Goal: Task Accomplishment & Management: Manage account settings

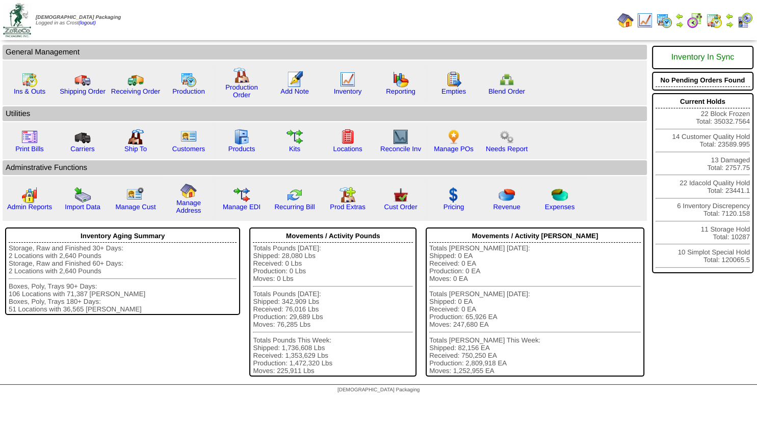
click at [731, 28] on link at bounding box center [729, 22] width 8 height 16
click at [730, 22] on img at bounding box center [729, 24] width 8 height 8
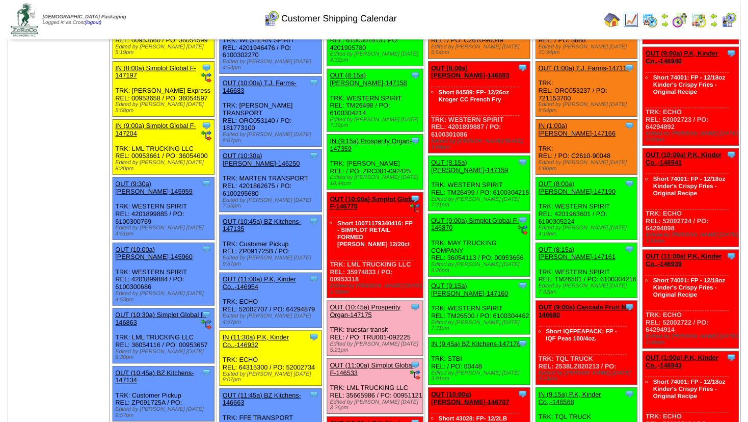
scroll to position [165, 0]
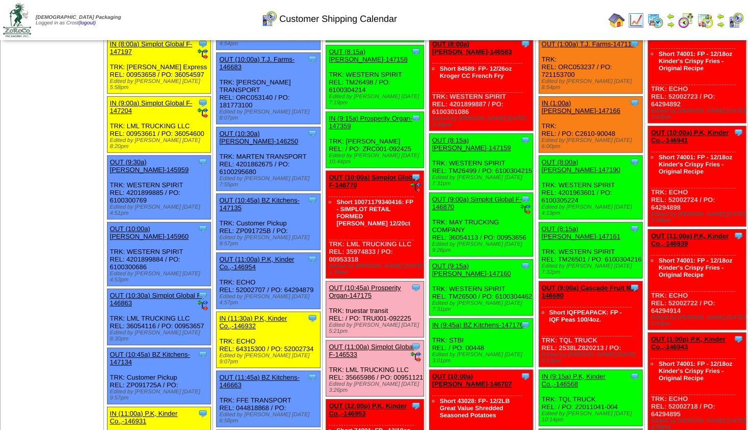
click at [374, 343] on link "OUT (11:00a) Simplot Global F-146533" at bounding box center [371, 350] width 85 height 15
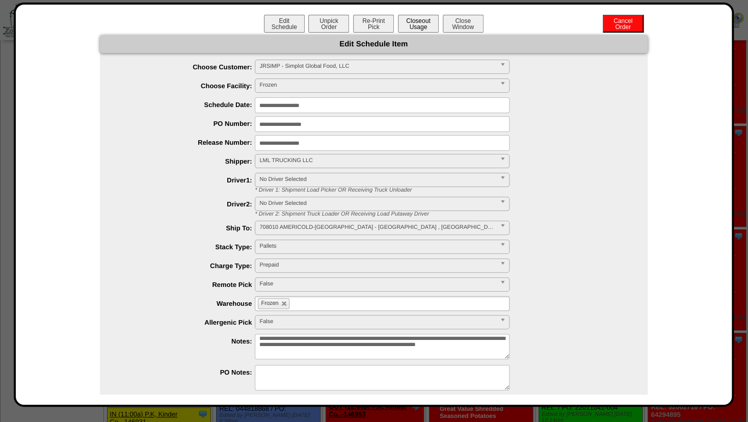
click at [405, 28] on button "Closeout Usage" at bounding box center [418, 24] width 41 height 18
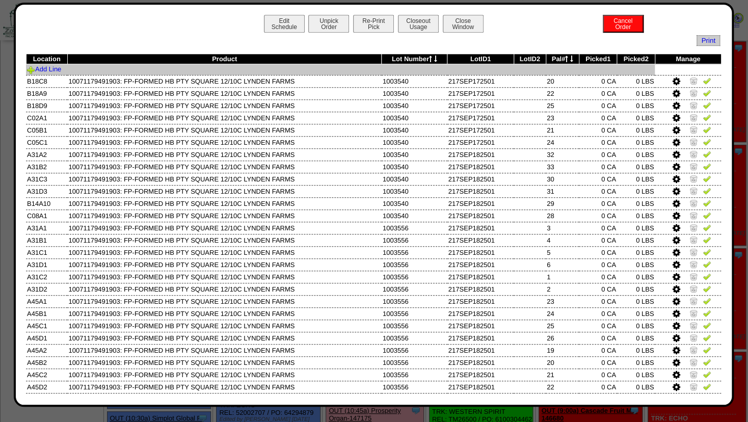
scroll to position [0, 0]
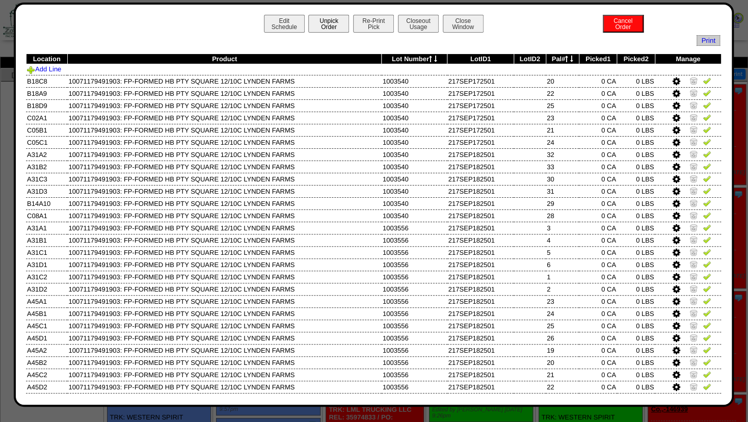
click at [327, 24] on button "Unpick Order" at bounding box center [328, 24] width 41 height 18
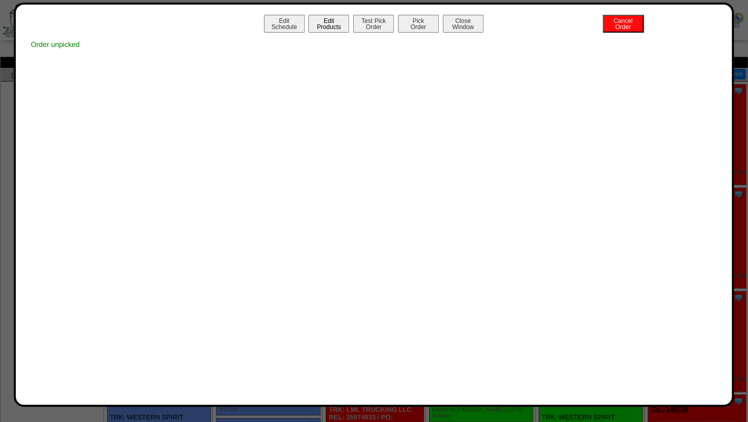
click at [326, 32] on button "Edit Products" at bounding box center [328, 24] width 41 height 18
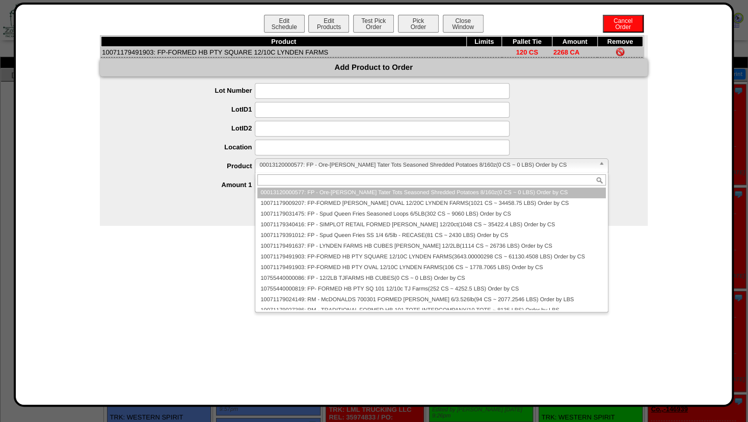
click at [280, 164] on span "00013120000577: FP - Ore-Ida Crispy Tater Tots Seasoned Shredded Potatoes 8/160…" at bounding box center [426, 165] width 335 height 12
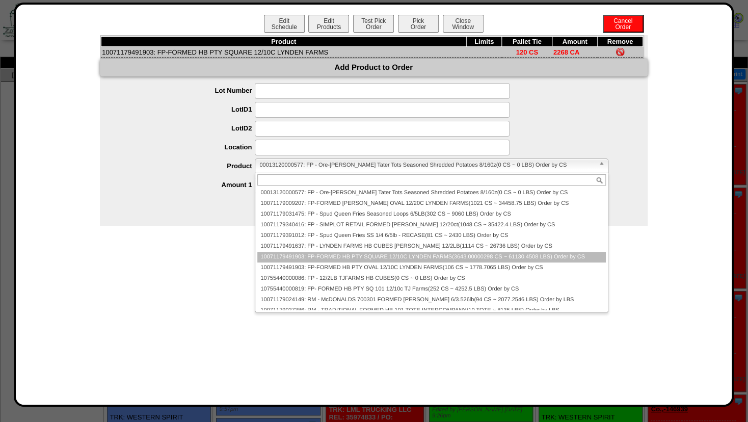
click at [303, 259] on li "10071179491903: FP-FORMED HB PTY SQUARE 12/10C LYNDEN FARMS(3643.00000298 CS ~ …" at bounding box center [431, 257] width 348 height 11
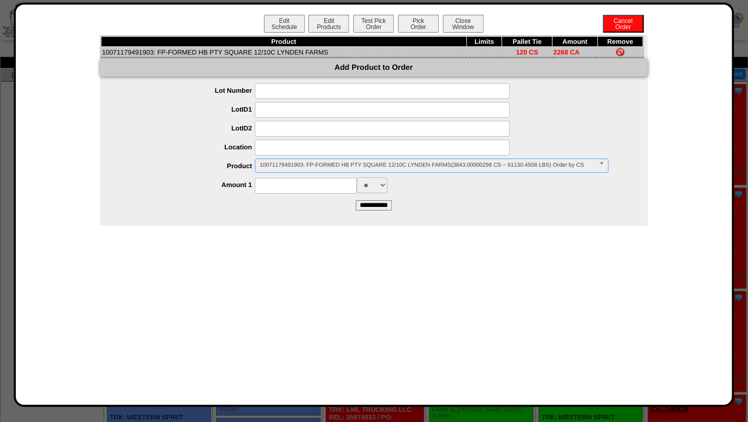
click at [283, 187] on input at bounding box center [306, 186] width 102 height 16
type input "****"
click at [459, 203] on form "**********" at bounding box center [374, 146] width 548 height 127
click at [380, 207] on input "**********" at bounding box center [374, 205] width 36 height 10
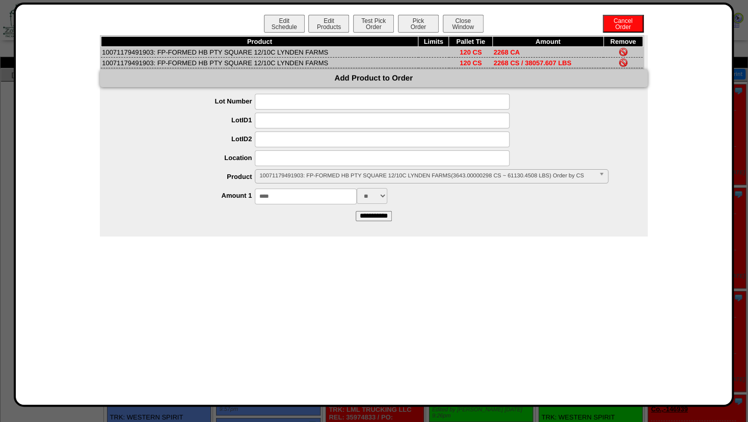
click at [625, 49] on img at bounding box center [623, 52] width 8 height 8
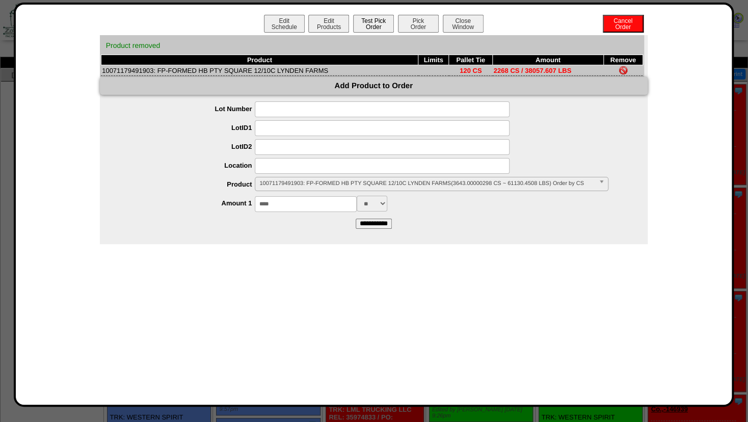
click at [372, 23] on button "Test Pick Order" at bounding box center [373, 24] width 41 height 18
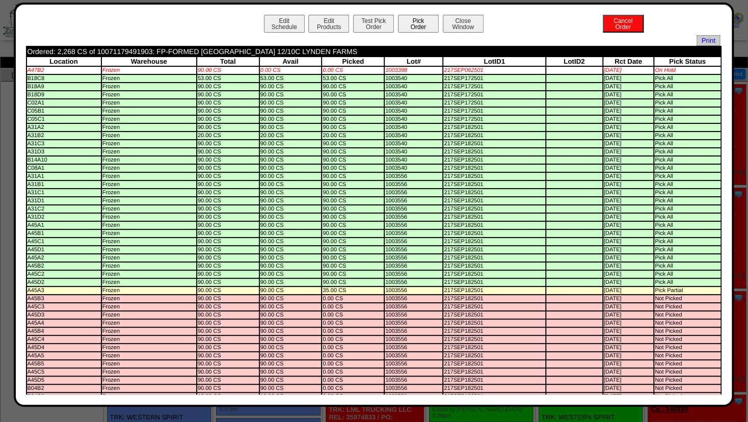
click at [403, 23] on button "Pick Order" at bounding box center [418, 24] width 41 height 18
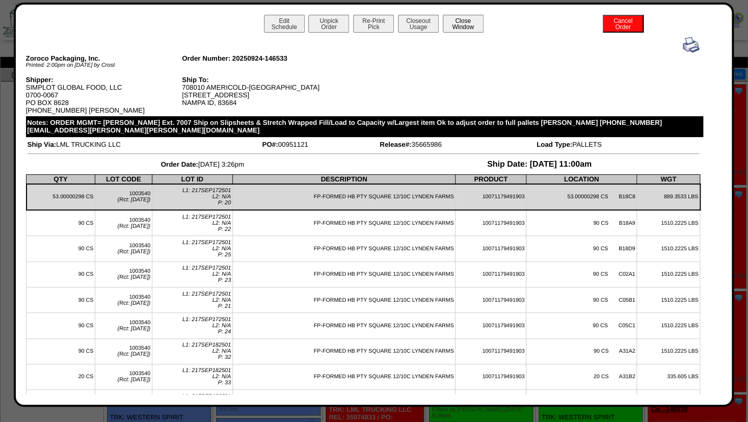
click at [473, 24] on button "Close Window" at bounding box center [463, 24] width 41 height 18
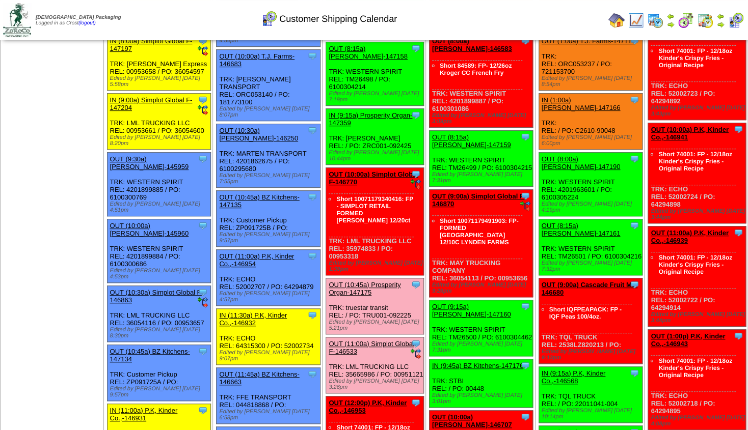
scroll to position [220, 0]
